Goal: Information Seeking & Learning: Learn about a topic

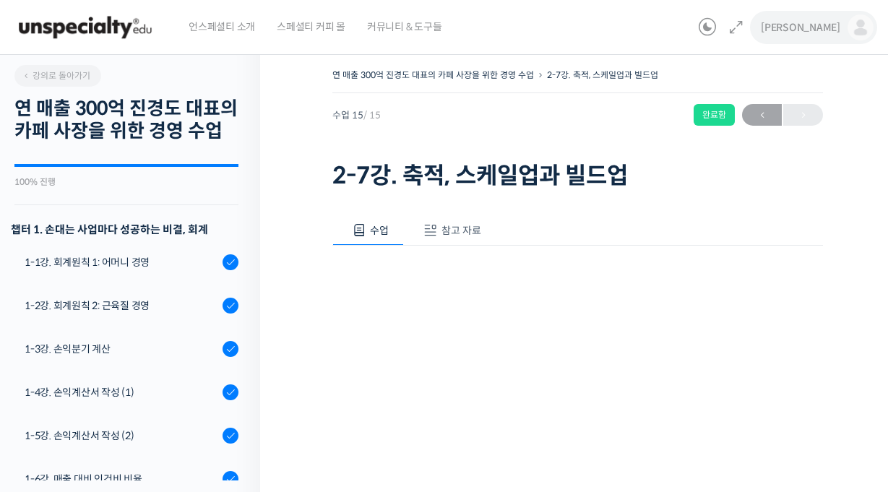
drag, startPoint x: 0, startPoint y: 0, endPoint x: 828, endPoint y: 27, distance: 828.0
click at [828, 27] on span "[PERSON_NAME]" at bounding box center [801, 27] width 80 height 13
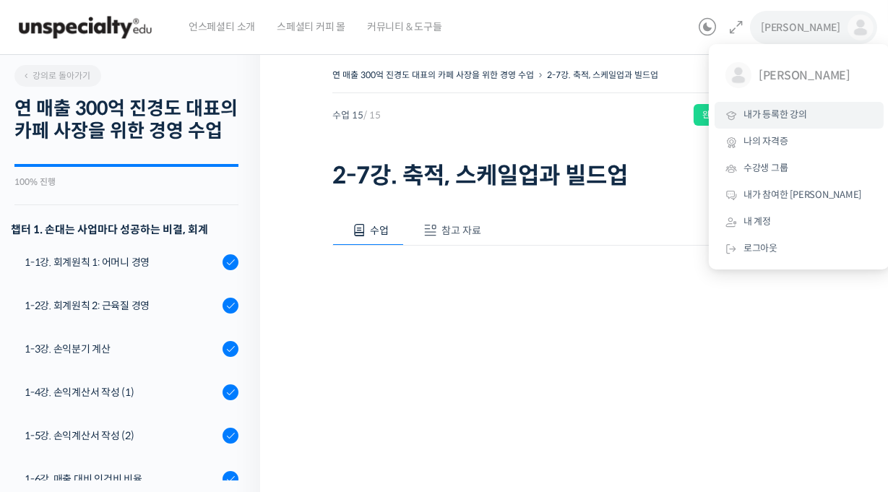
click at [773, 111] on span "내가 등록한 강의" at bounding box center [776, 114] width 64 height 12
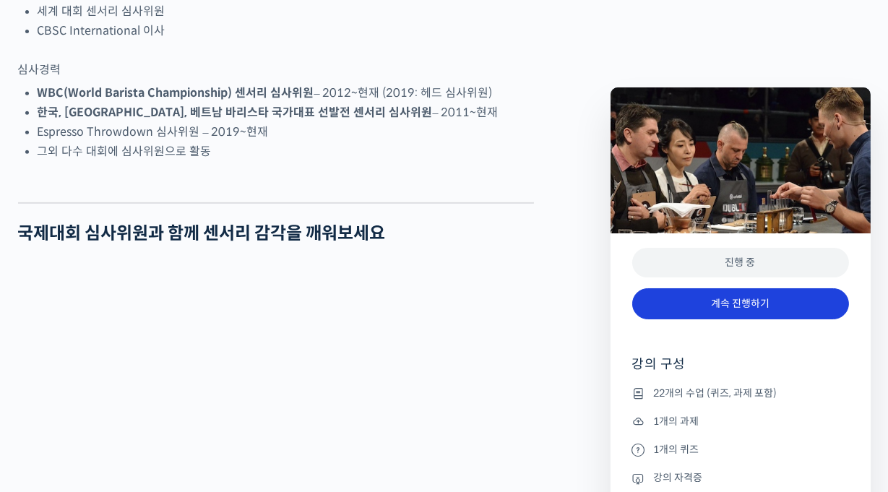
scroll to position [1084, 0]
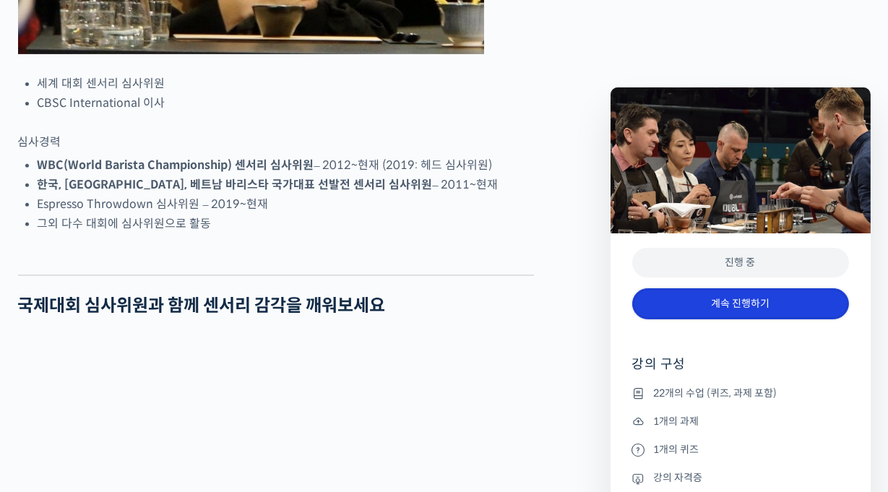
click at [710, 302] on link "계속 진행하기" at bounding box center [740, 303] width 217 height 31
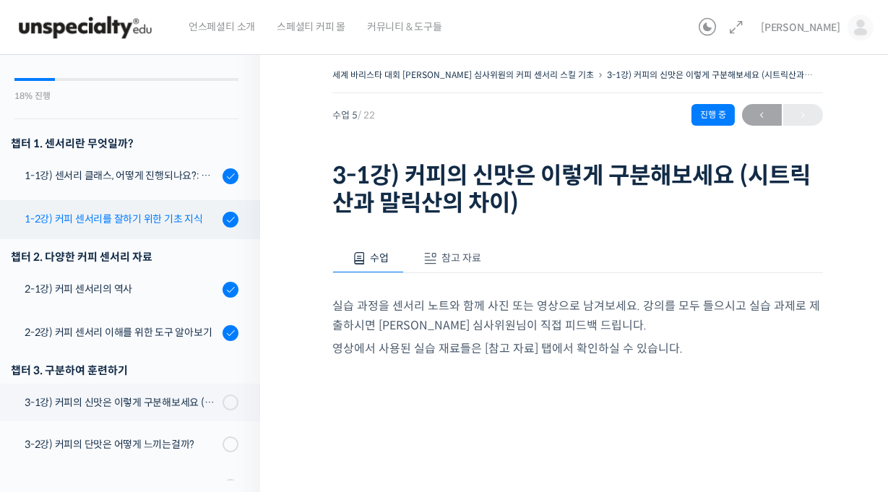
scroll to position [72, 0]
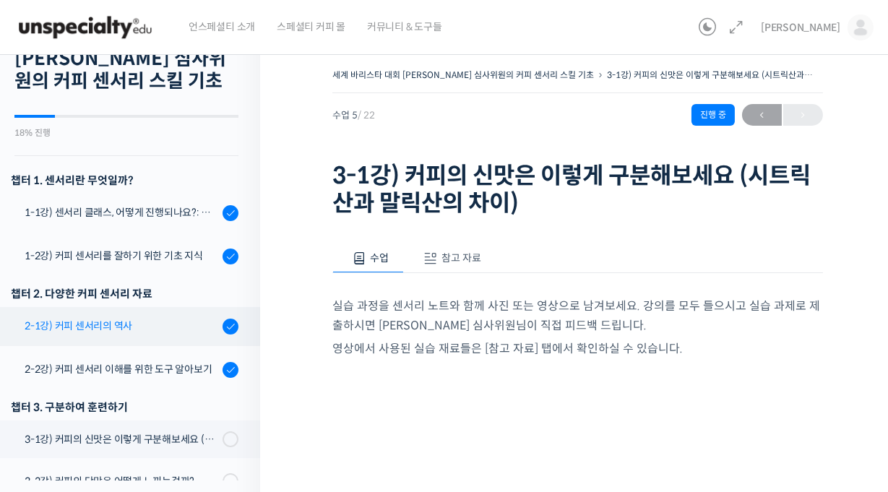
click at [90, 327] on div "2-1강) 커피 센서리의 역사" at bounding box center [122, 326] width 194 height 16
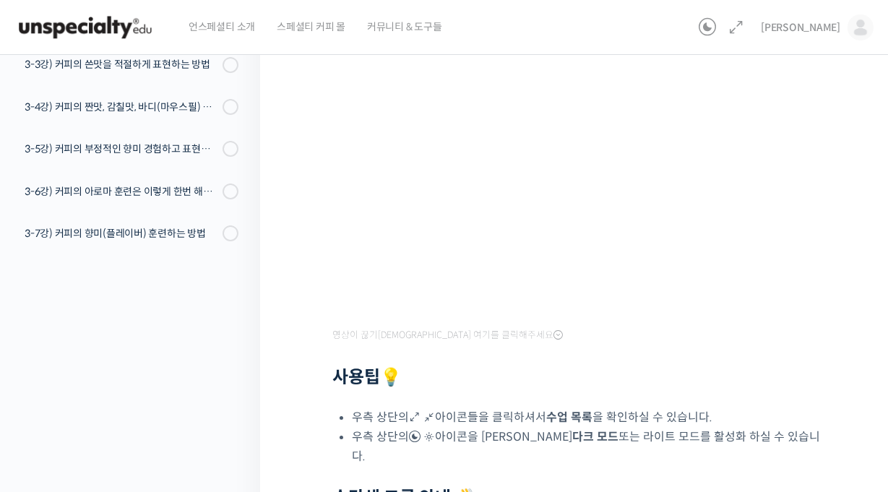
scroll to position [217, 0]
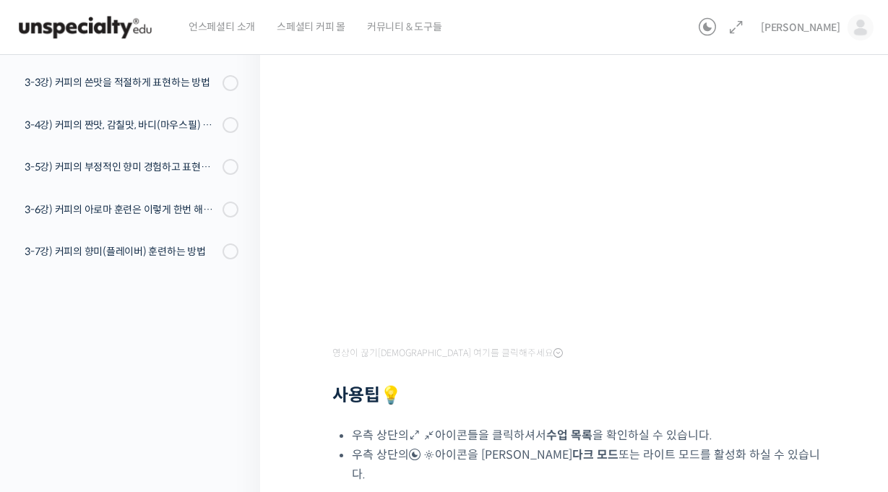
drag, startPoint x: 206, startPoint y: 406, endPoint x: 233, endPoint y: 385, distance: 34.5
click at [206, 406] on div "강의로 돌아가기 세계 바리스타 대회 [PERSON_NAME] 심사위원의 커피 센서리 스킬 기초 18% 진행 최근 활동: [DATE] 8:49 …" at bounding box center [126, 264] width 267 height 875
drag, startPoint x: 192, startPoint y: 438, endPoint x: 327, endPoint y: 279, distance: 208.7
click at [192, 438] on div "강의로 돌아가기 세계 바리스타 대회 윤선희 심사위원의 커피 센서리 스킬 기초 18% 진행 최근 활동: 2025년 08월 15일 8:49 오후 …" at bounding box center [126, 264] width 267 height 875
click at [614, 426] on li "우측 상단의 아이콘들을 클릭하셔서 수업 목록 을 확인하실 수 있습니다." at bounding box center [587, 436] width 471 height 20
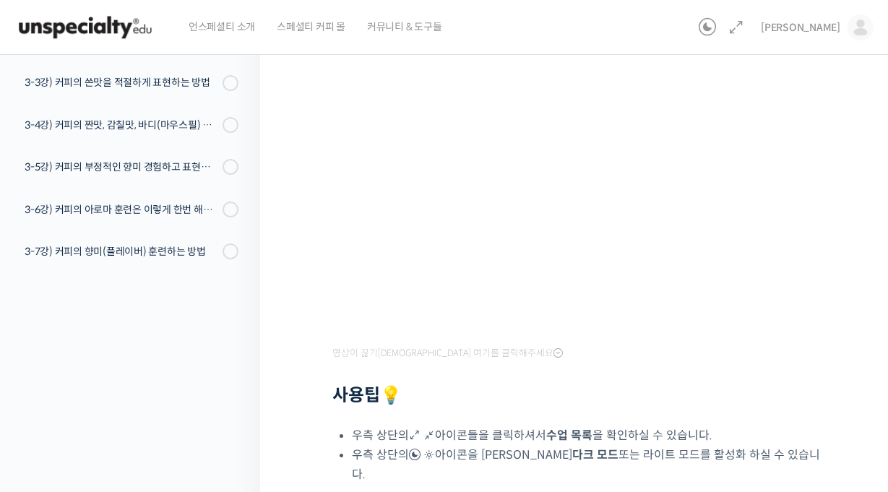
click at [601, 405] on h2 "사용팁 💡" at bounding box center [577, 395] width 491 height 21
drag, startPoint x: 628, startPoint y: 430, endPoint x: 729, endPoint y: 489, distance: 117.3
click at [628, 430] on li "우측 상단의 아이콘들을 클릭하셔서 수업 목록 을 확인하실 수 있습니다." at bounding box center [587, 436] width 471 height 20
click at [558, 389] on h2 "사용팁 💡" at bounding box center [577, 395] width 491 height 21
click at [665, 407] on div "영상이 끊기신다면 여기를 클릭해주세요 사용팁 💡 우측 상단의 아이콘들을 클릭하셔서 수업 목록 을 확인하실 수 있습니다. 우측 상단의 아이콘을 …" at bounding box center [577, 317] width 491 height 576
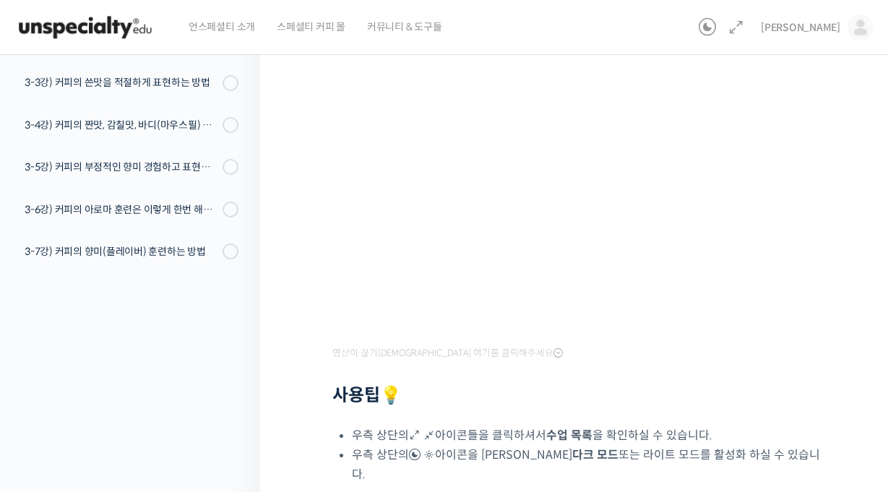
click at [586, 410] on div "영상이 끊기신다면 여기를 클릭해주세요 사용팁 💡 우측 상단의 아이콘들을 클릭하셔서 수업 목록 을 확인하실 수 있습니다. 우측 상단의 아이콘을 …" at bounding box center [577, 317] width 491 height 576
drag, startPoint x: 255, startPoint y: 399, endPoint x: 726, endPoint y: 445, distance: 472.7
click at [255, 399] on div "강의로 돌아가기 세계 바리스타 대회 윤선희 심사위원의 커피 센서리 스킬 기초 18% 진행 최근 활동: 2025년 08월 15일 8:49 오후 …" at bounding box center [126, 264] width 267 height 875
drag, startPoint x: 495, startPoint y: 395, endPoint x: 460, endPoint y: 354, distance: 53.9
click at [495, 395] on h2 "사용팁 💡" at bounding box center [577, 395] width 491 height 21
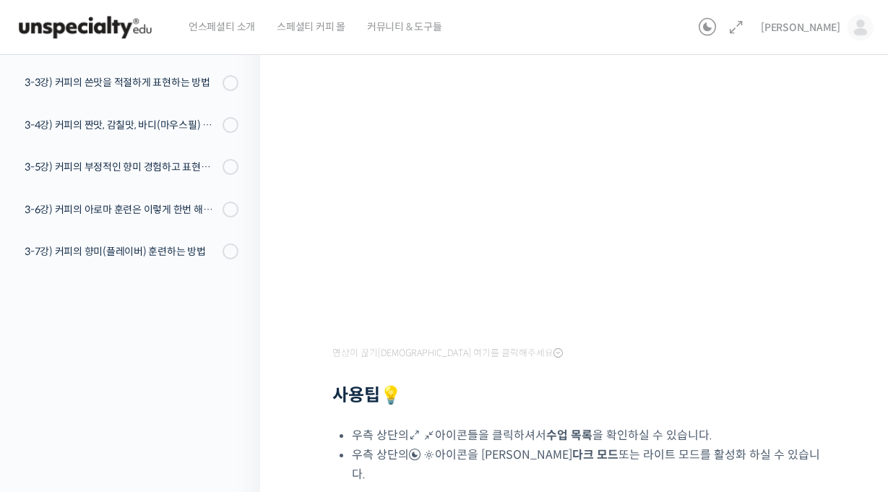
click at [510, 408] on div "영상이 끊기신다면 여기를 클릭해주세요 사용팁 💡 우측 상단의 아이콘들을 클릭하셔서 수업 목록 을 확인하실 수 있습니다. 우측 상단의 아이콘을 …" at bounding box center [577, 317] width 491 height 576
click at [292, 410] on div "세계 바리스타 대회 윤선희 심사위원의 커피 센서리 스킬 기초 2-1강) 커피 센서리의 역사 완료함 수업 3 / 22 완료…" at bounding box center [577, 264] width 635 height 875
click at [266, 379] on div "세계 바리스타 대회 윤선희 심사위원의 커피 센서리 스킬 기초 2-1강) 커피 센서리의 역사 완료함 수업 3 / 22 완료…" at bounding box center [577, 264] width 635 height 875
click at [312, 367] on div "세계 바리스타 대회 윤선희 심사위원의 커피 센서리 스킬 기초 2-1강) 커피 센서리의 역사 완료함 수업 3 / 22 완료…" at bounding box center [577, 264] width 635 height 875
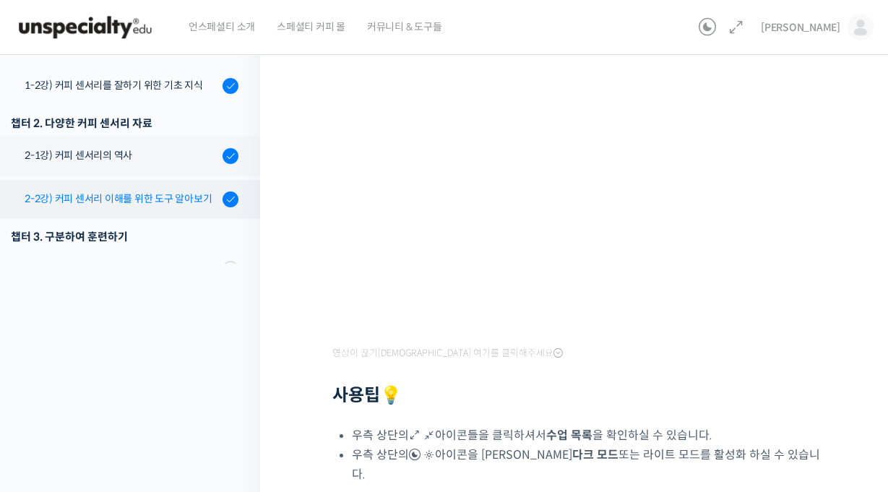
scroll to position [0, 0]
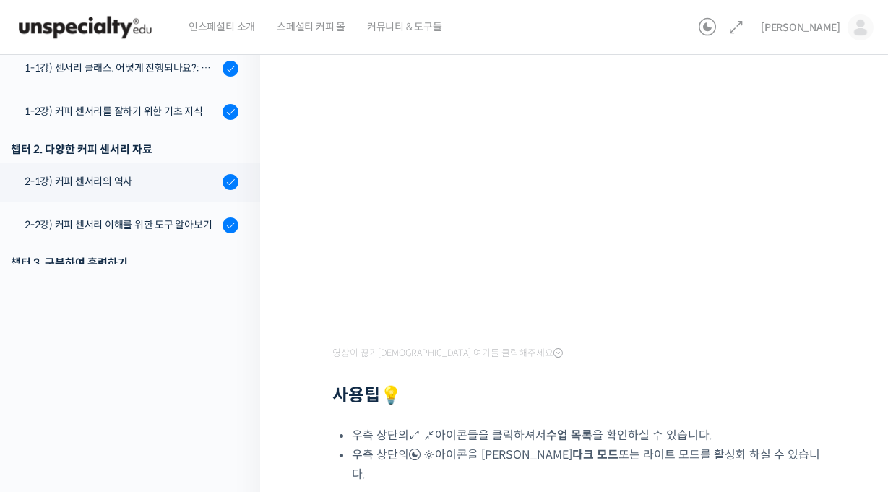
click at [549, 380] on div at bounding box center [577, 375] width 491 height 22
click at [568, 383] on div at bounding box center [577, 375] width 491 height 22
click at [306, 344] on div "세계 바리스타 대회 윤선희 심사위원의 커피 센서리 스킬 기초 2-1강) 커피 센서리의 역사 완료함 수업 3 / 22 완료…" at bounding box center [577, 264] width 635 height 875
click at [215, 413] on div "강의로 돌아가기 세계 바리스타 대회 윤선희 심사위원의 커피 센서리 스킬 기초 18% 진행 최근 활동: 2025년 08월 15일 8:49 오후 …" at bounding box center [126, 264] width 267 height 875
click at [206, 426] on div "강의로 돌아가기 세계 바리스타 대회 윤선희 심사위원의 커피 센서리 스킬 기초 18% 진행 최근 활동: 2025년 08월 15일 8:49 오후 …" at bounding box center [126, 264] width 267 height 875
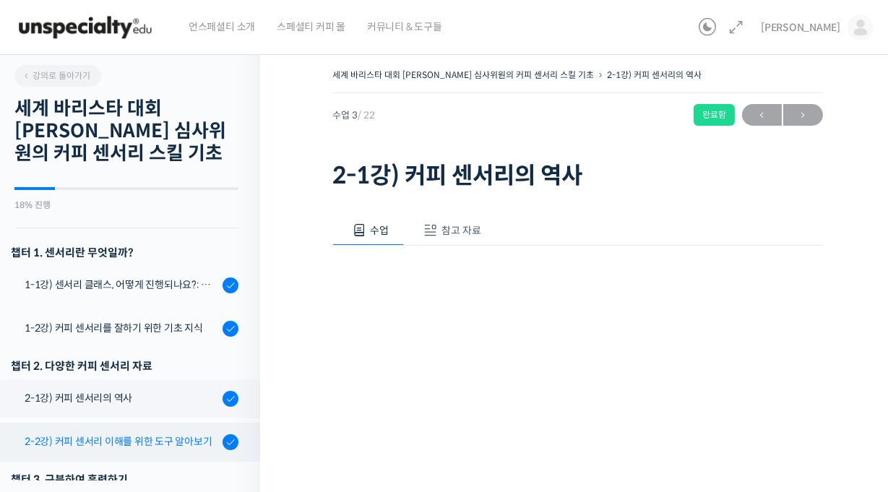
click at [119, 439] on div "2-2강) 커피 센서리 이해를 위한 도구 알아보기" at bounding box center [122, 442] width 194 height 16
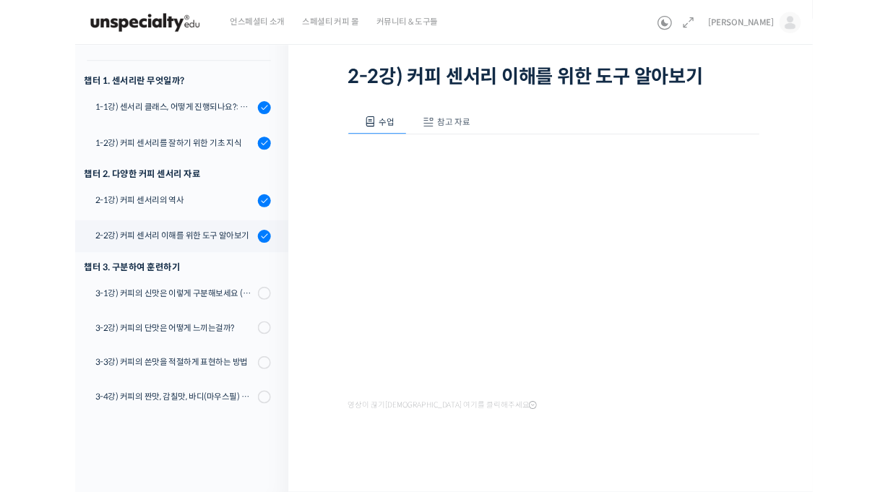
scroll to position [76, 0]
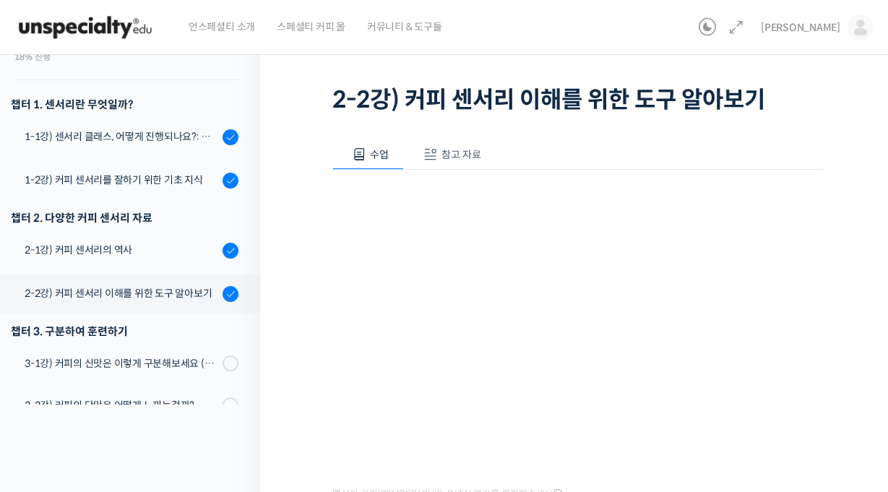
click at [296, 126] on div "세계 바리스타 대회 윤선희 심사위원의 커피 센서리 스킬 기초 2-2강) 커피 센서리 이해를 위한 도구 알아…" at bounding box center [577, 283] width 635 height 633
click at [285, 89] on div "세계 바리스타 대회 윤선희 심사위원의 커피 센서리 스킬 기초 2-2강) 커피 센서리 이해를 위한 도구 알아…" at bounding box center [577, 283] width 635 height 633
click at [272, 145] on div "세계 바리스타 대회 윤선희 심사위원의 커피 센서리 스킬 기초 2-2강) 커피 센서리 이해를 위한 도구 알아…" at bounding box center [577, 283] width 635 height 633
click at [301, 61] on div "세계 바리스타 대회 윤선희 심사위원의 커피 센서리 스킬 기초 2-2강) 커피 센서리 이해를 위한 도구 알아…" at bounding box center [577, 283] width 635 height 633
